Goal: Task Accomplishment & Management: Manage account settings

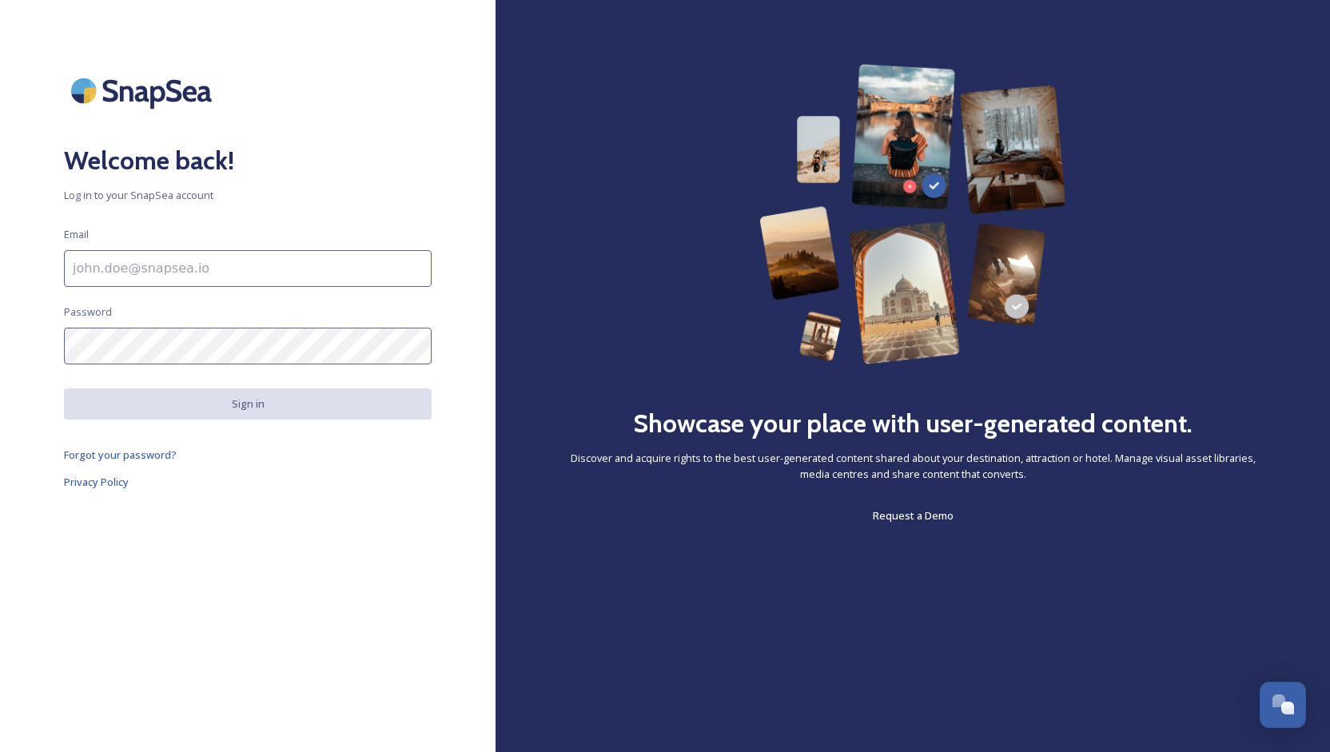
click at [177, 276] on input at bounding box center [248, 268] width 368 height 37
type input "[PERSON_NAME][EMAIL_ADDRESS][DOMAIN_NAME]"
click at [125, 460] on span "Forgot your password?" at bounding box center [120, 455] width 113 height 14
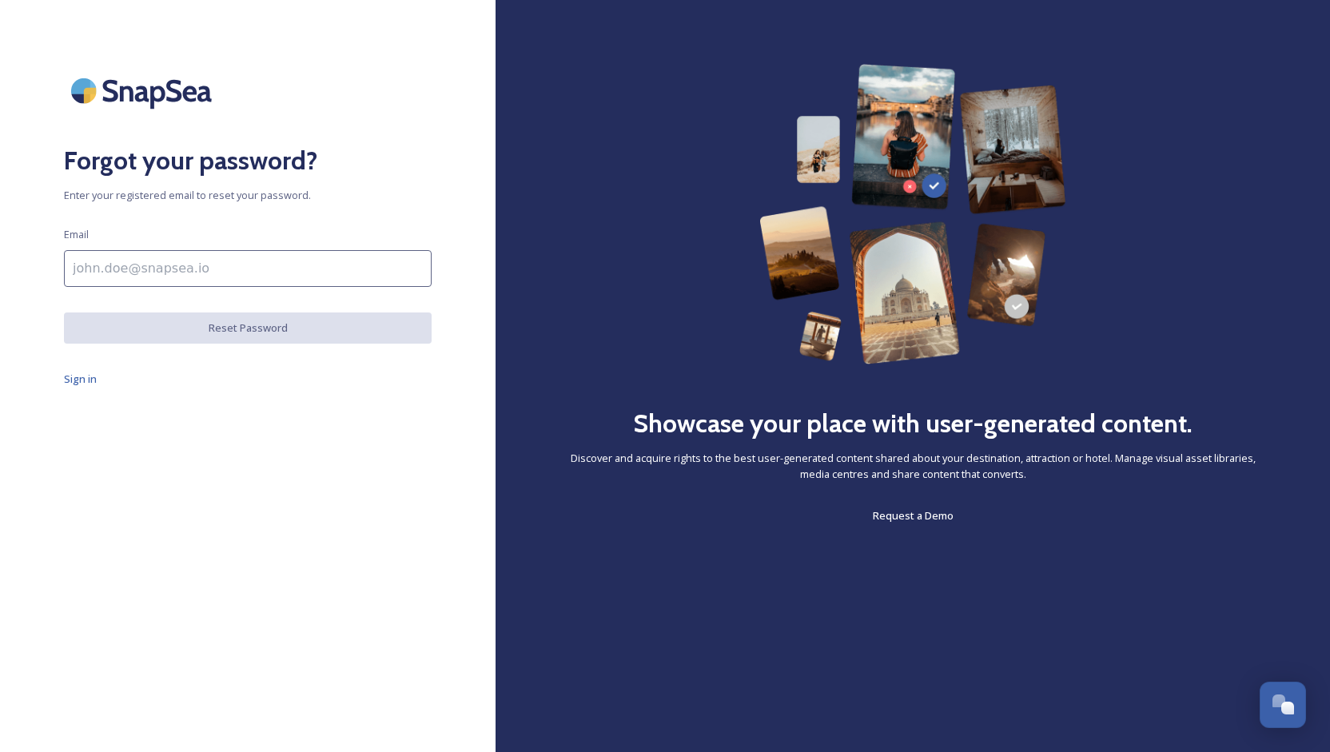
click at [170, 269] on input at bounding box center [248, 268] width 368 height 37
type input "[PERSON_NAME][EMAIL_ADDRESS][DOMAIN_NAME]"
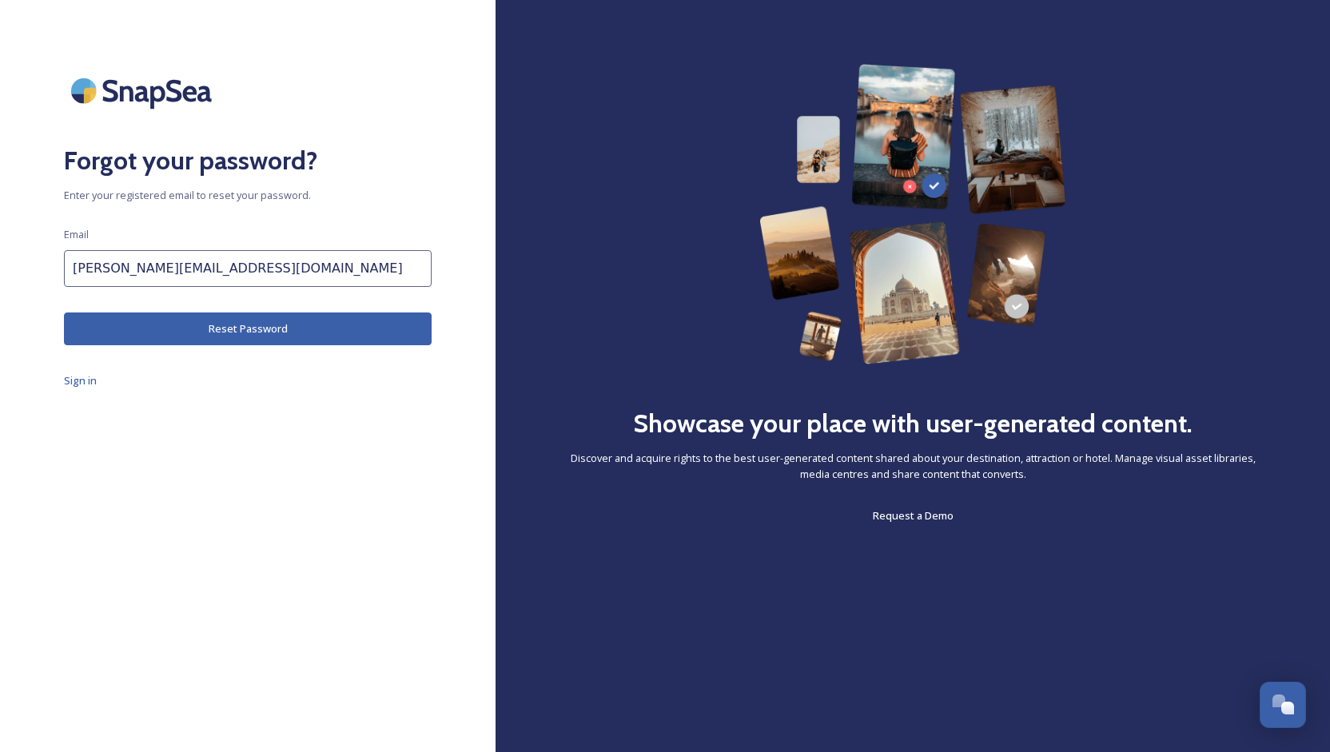
click at [205, 326] on button "Reset Password" at bounding box center [248, 328] width 368 height 33
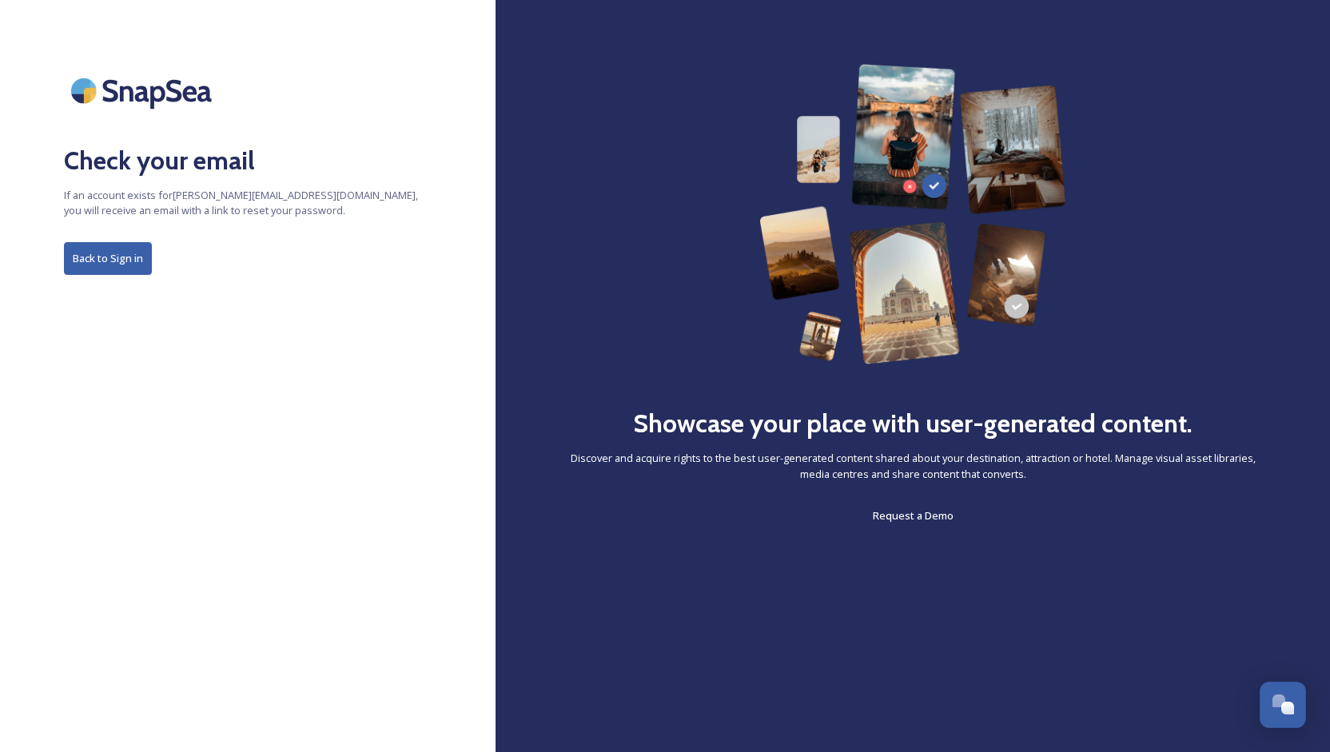
click at [101, 269] on button "Back to Sign in" at bounding box center [108, 258] width 88 height 33
